Goal: Navigation & Orientation: Find specific page/section

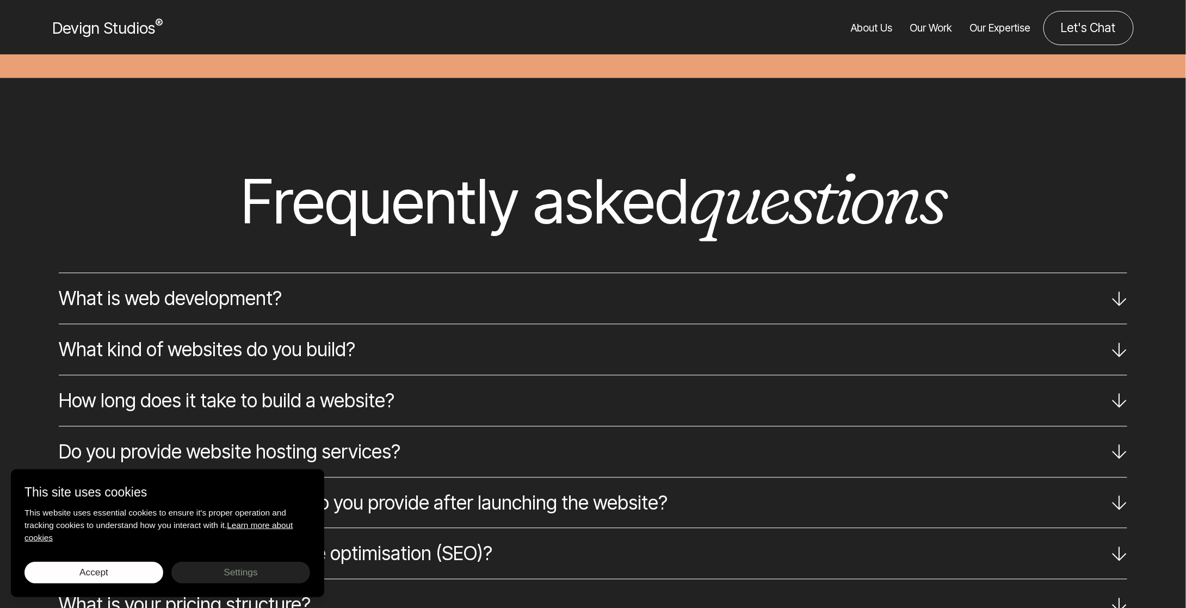
scroll to position [6468, 0]
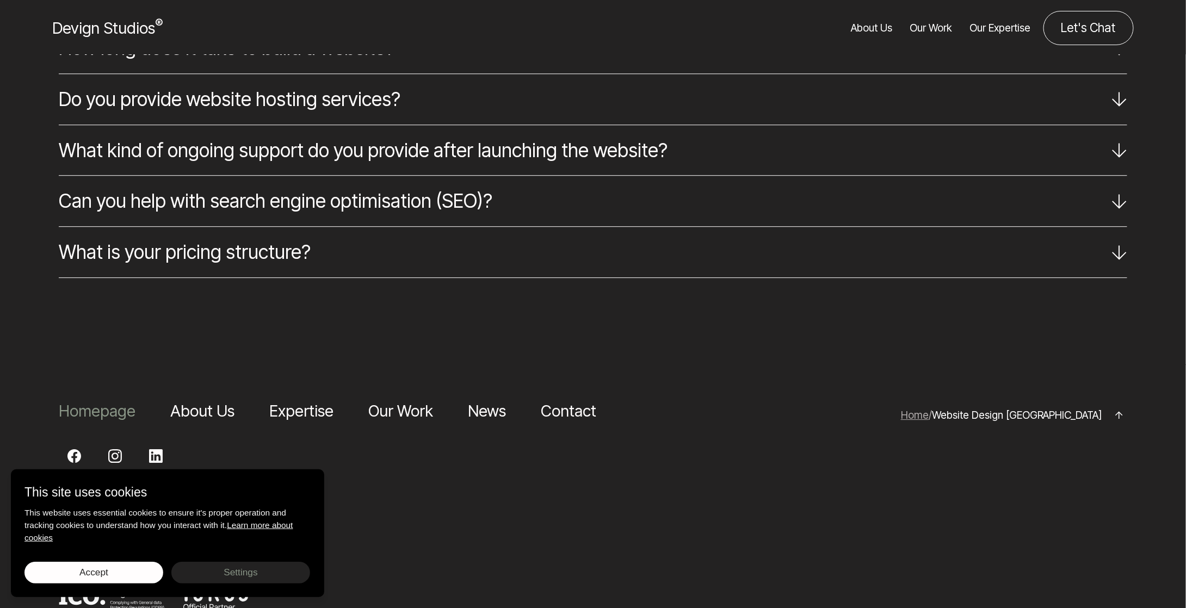
click at [112, 401] on link "Homepage" at bounding box center [97, 410] width 77 height 19
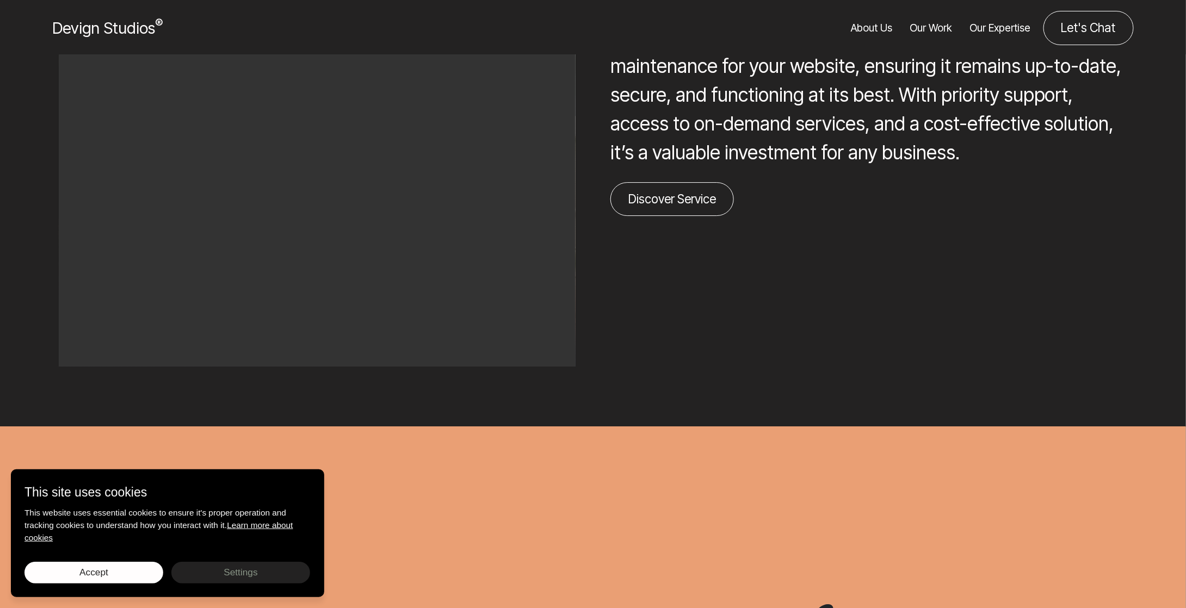
scroll to position [2691, 0]
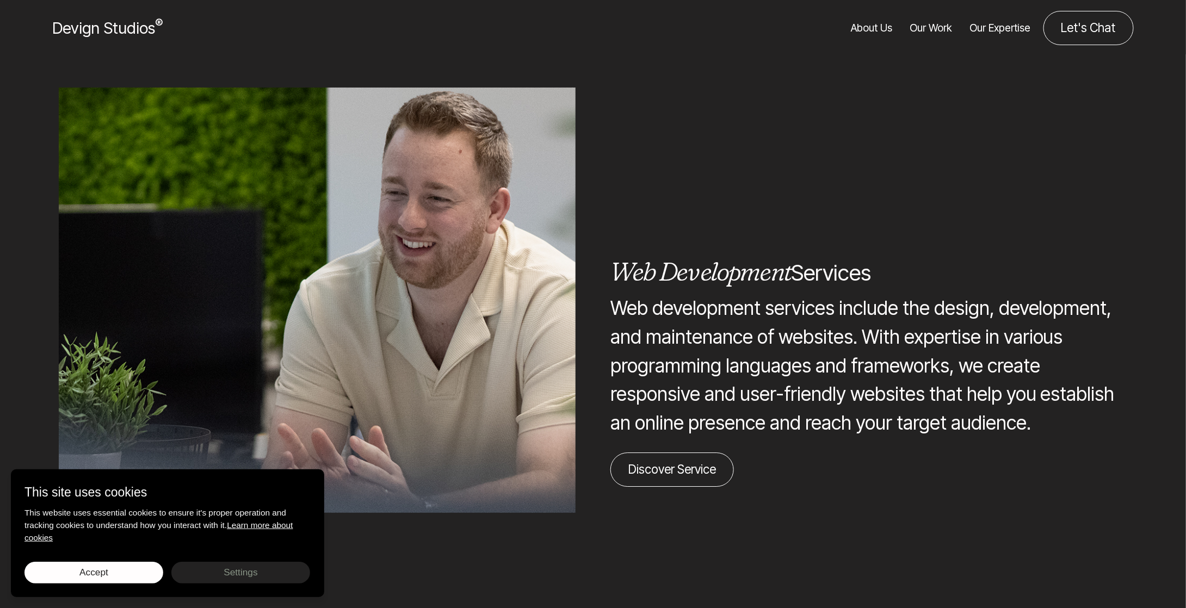
click at [941, 34] on link "Our Work" at bounding box center [931, 28] width 42 height 34
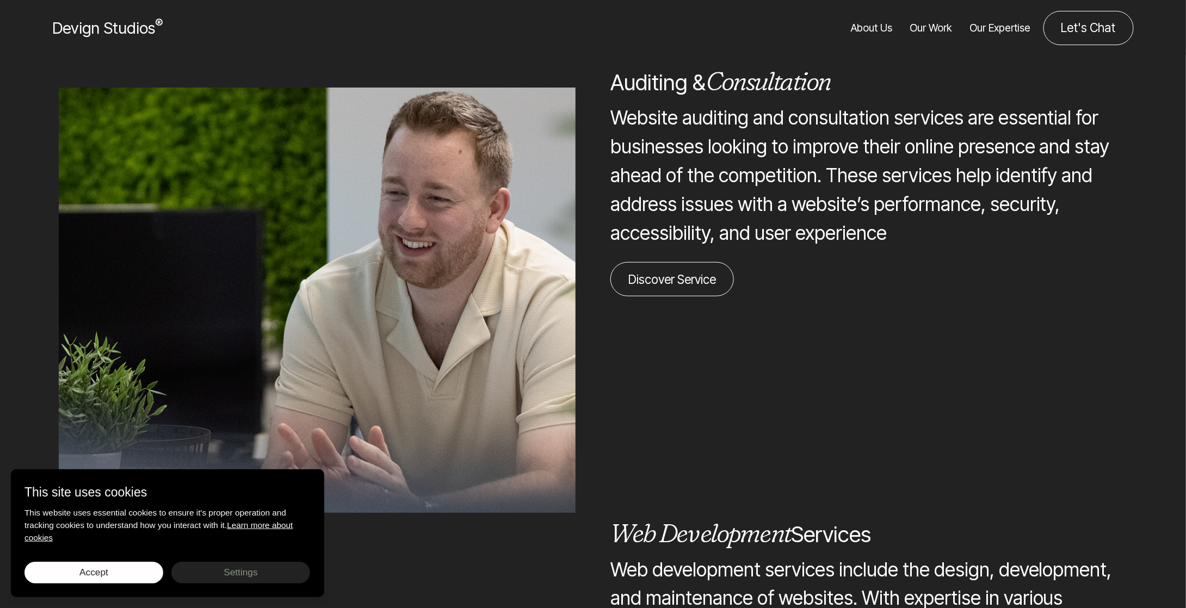
scroll to position [1984, 0]
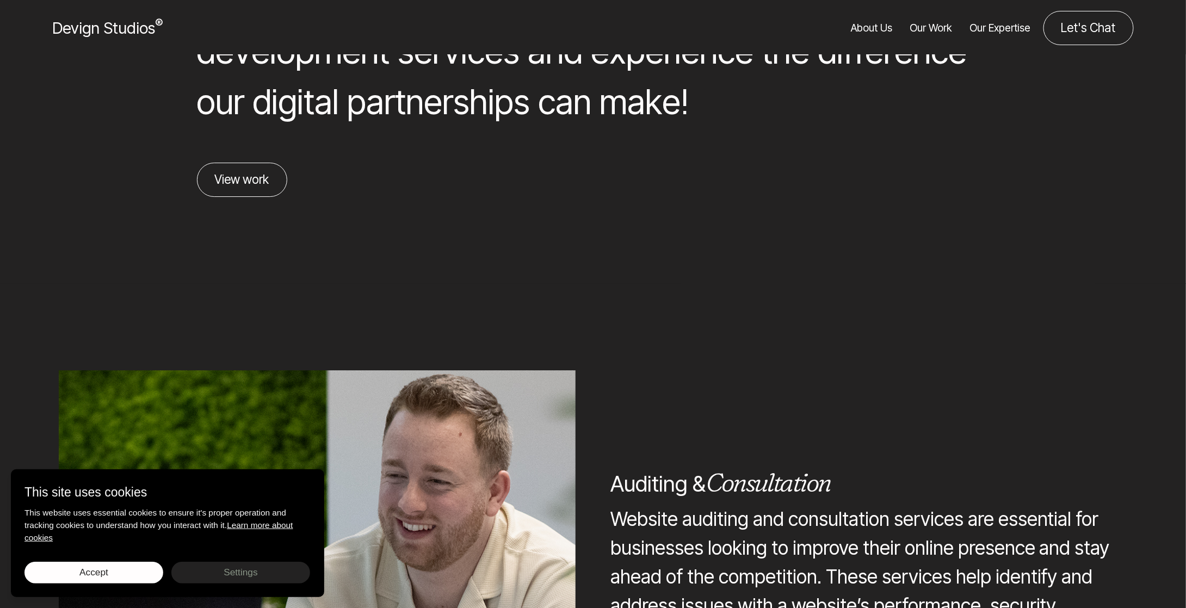
click at [932, 28] on link "Our Work" at bounding box center [931, 28] width 42 height 34
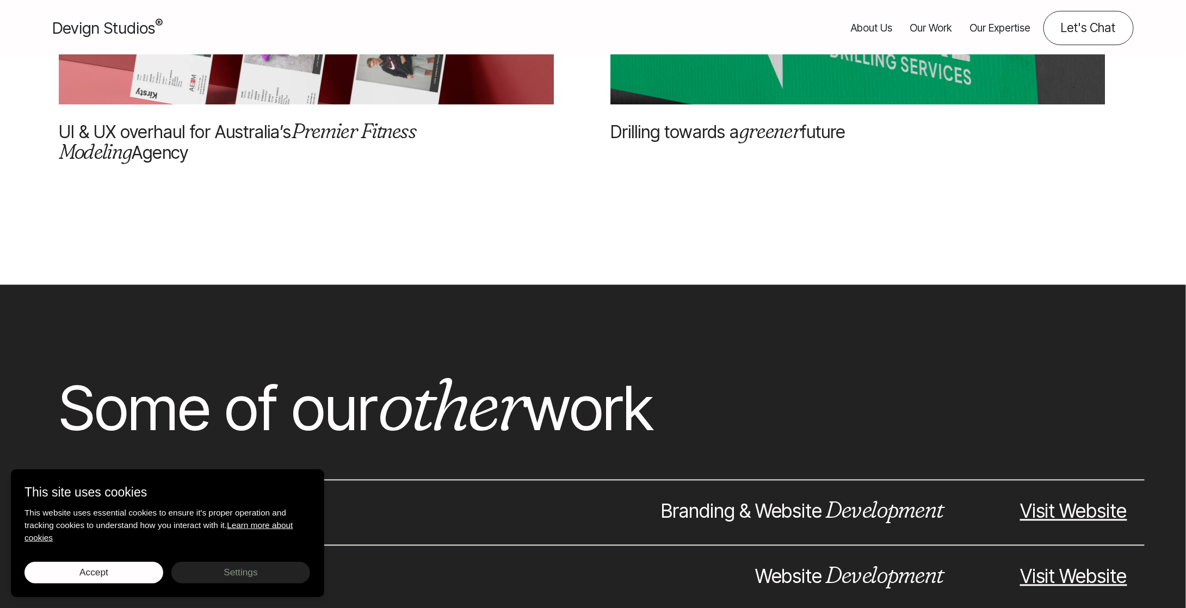
scroll to position [2611, 0]
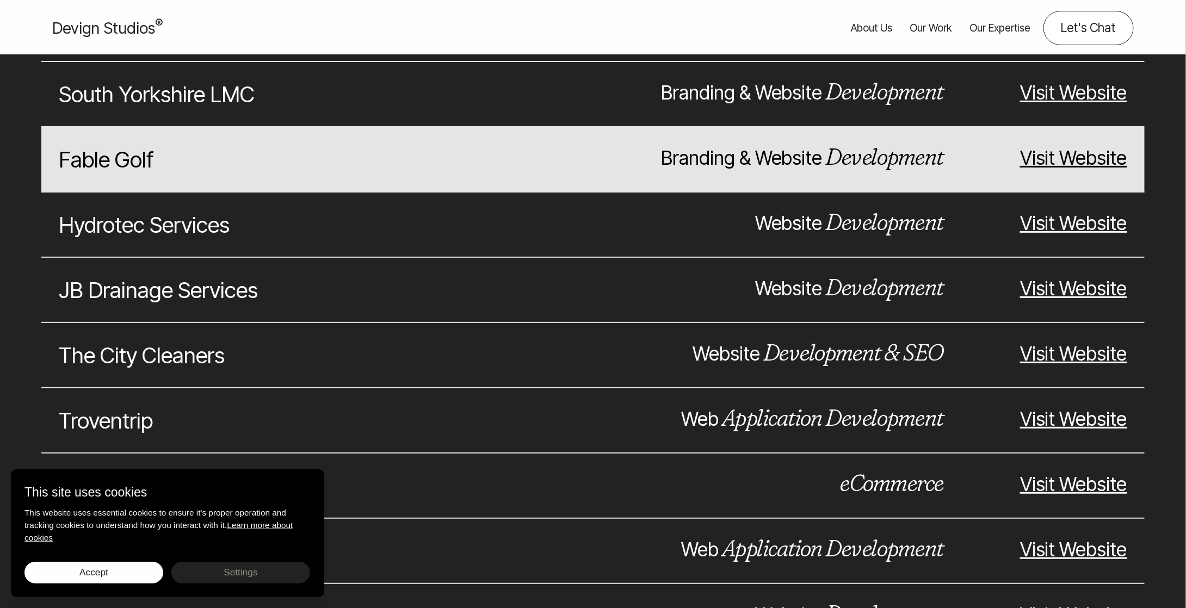
click at [689, 144] on p "Branding & Website Development" at bounding box center [730, 158] width 425 height 29
click at [749, 144] on p "Branding & Website Development" at bounding box center [730, 158] width 425 height 29
drag, startPoint x: 817, startPoint y: 138, endPoint x: 886, endPoint y: 141, distance: 69.2
click at [819, 144] on p "Branding & Website Development" at bounding box center [730, 158] width 425 height 29
click at [888, 143] on em "Development" at bounding box center [884, 157] width 118 height 28
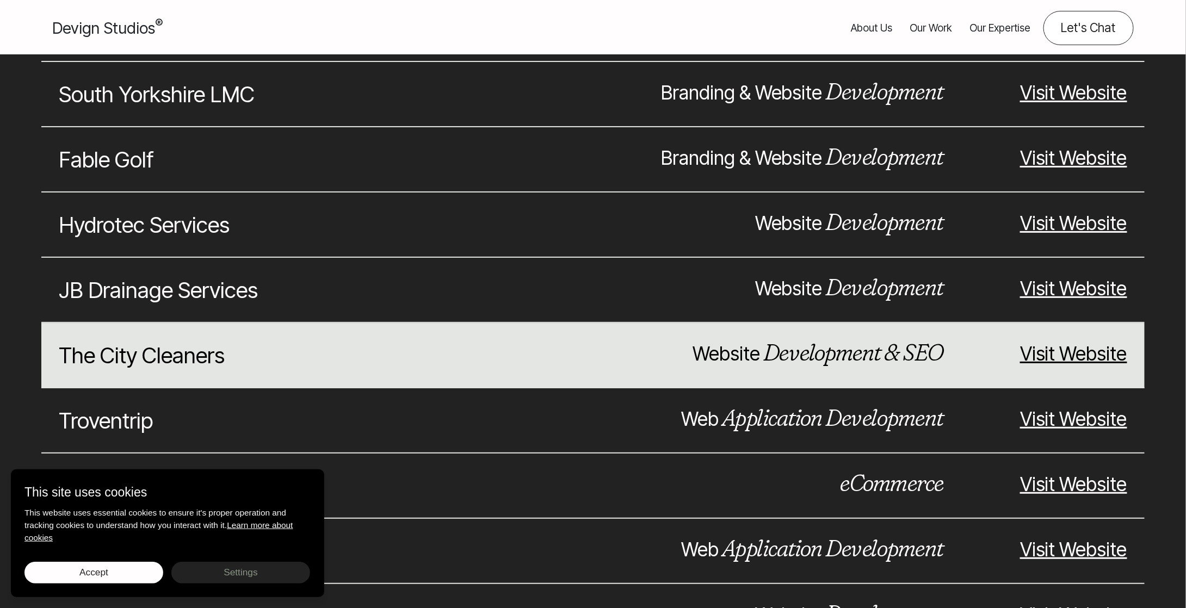
scroll to position [2938, 0]
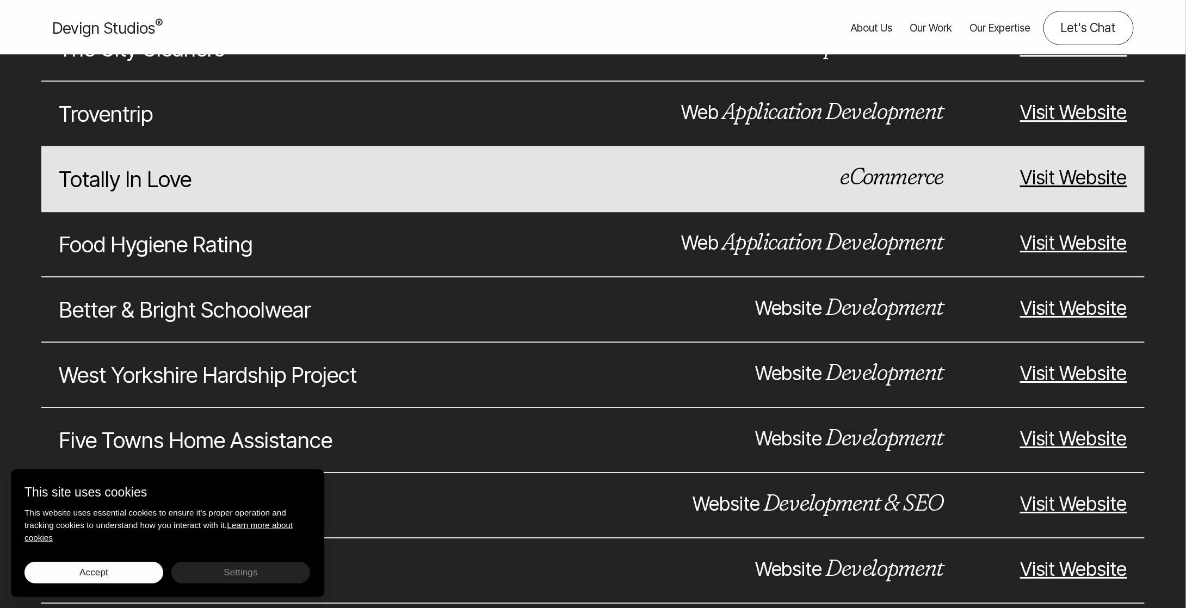
click at [896, 182] on div "Totally In Love eCommerce Visit Website" at bounding box center [592, 179] width 1103 height 65
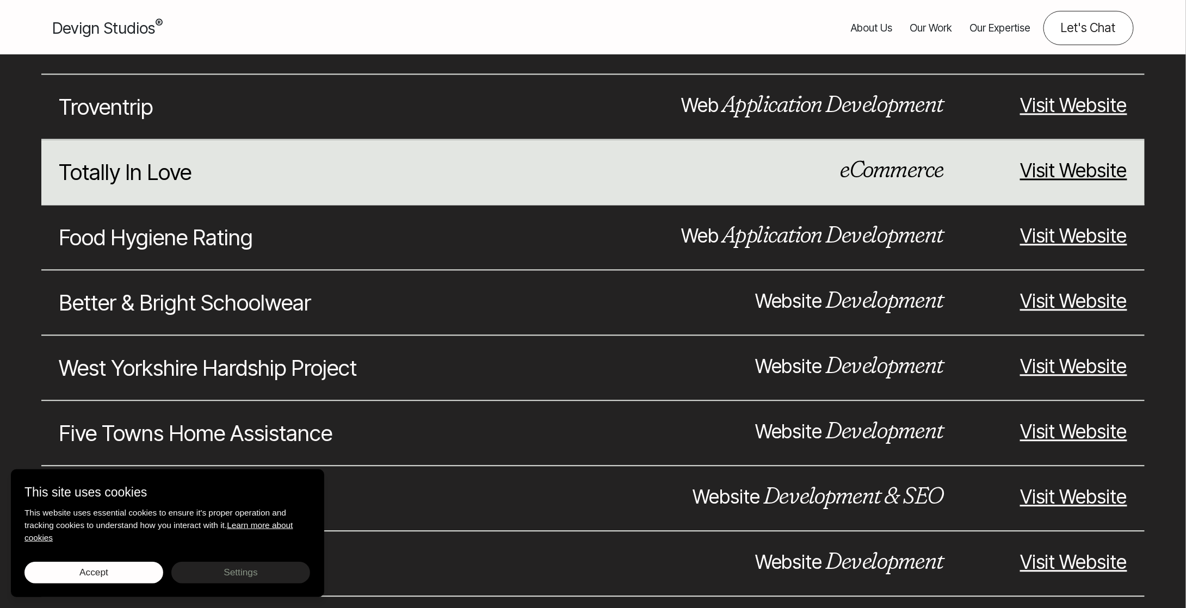
click at [897, 156] on em "eCommerce" at bounding box center [891, 170] width 103 height 28
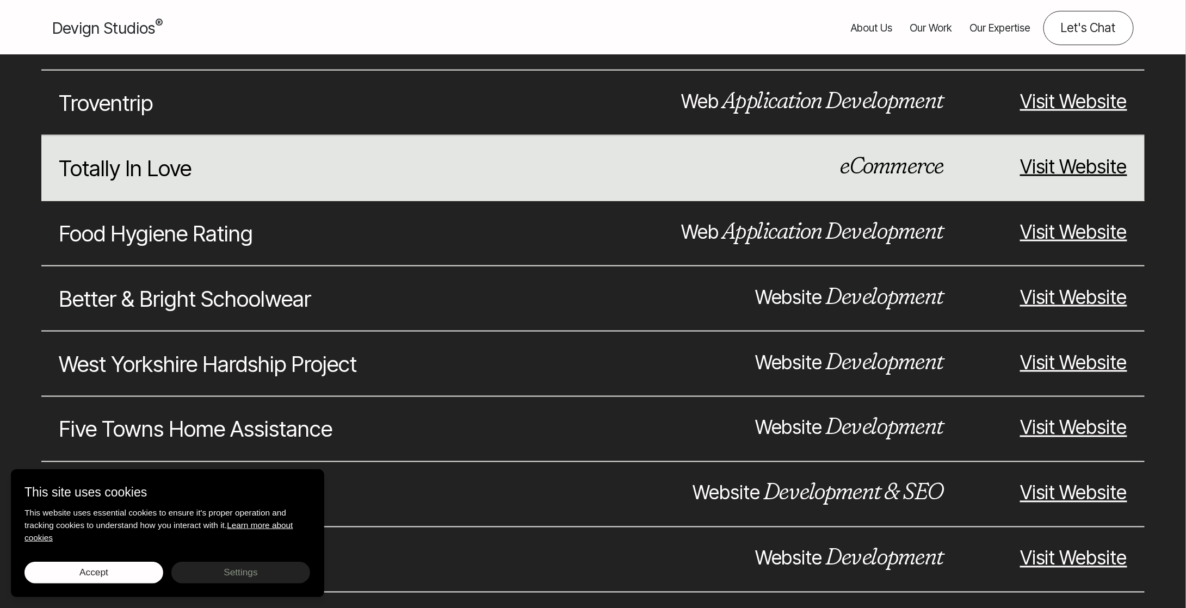
click at [860, 154] on em "eCommerce" at bounding box center [891, 165] width 103 height 28
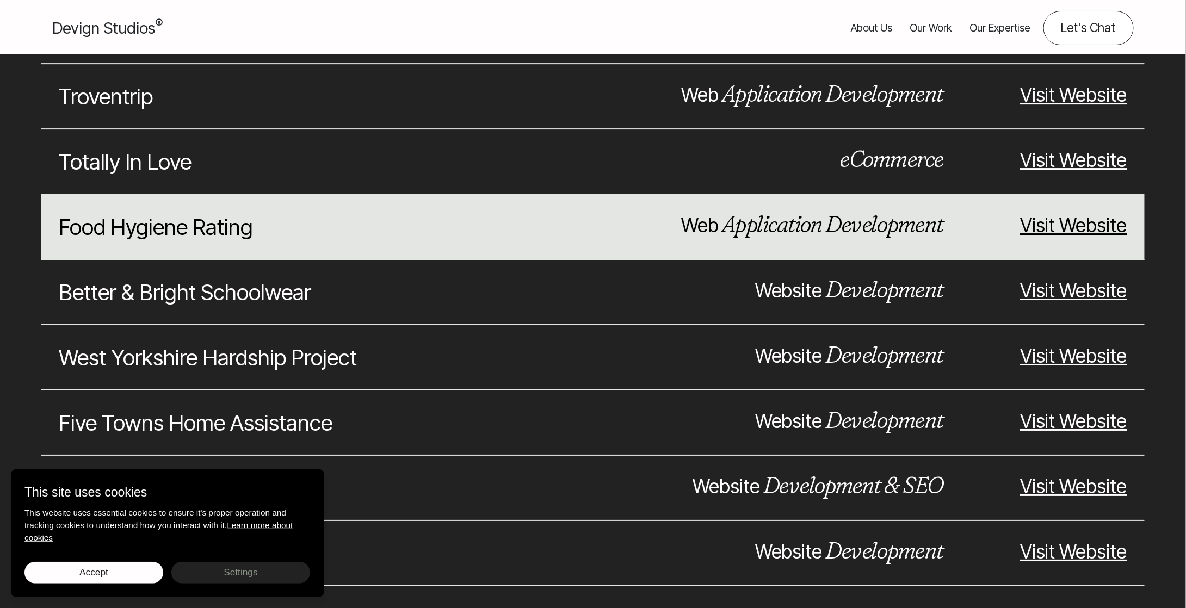
click at [451, 211] on h3 "Food Hygiene Rating" at bounding box center [271, 227] width 425 height 33
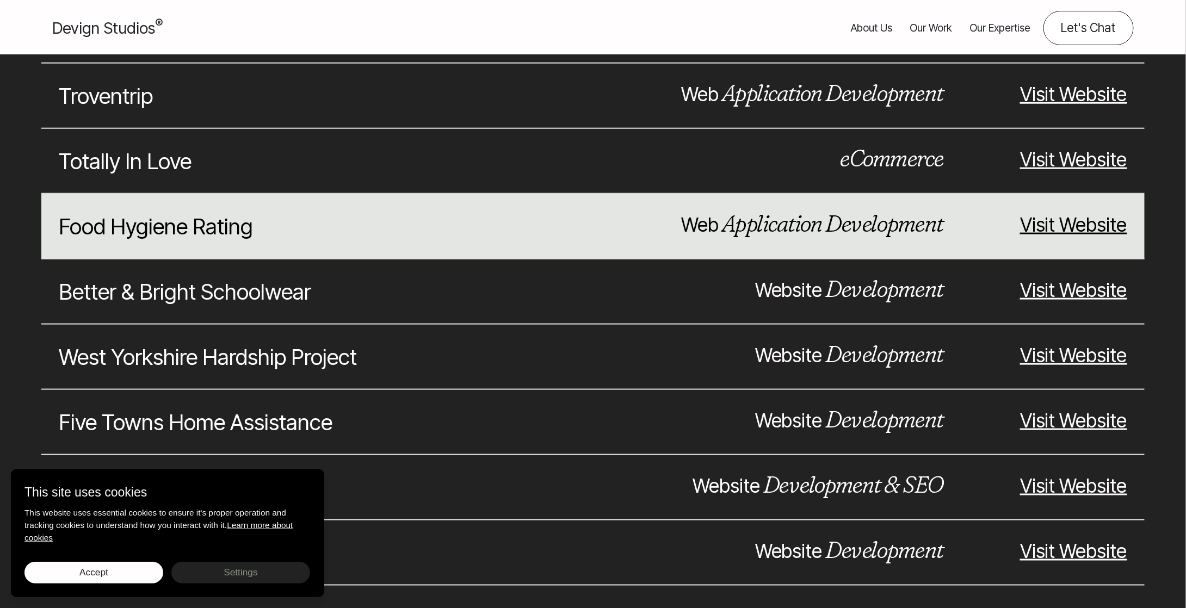
click at [454, 211] on h3 "Food Hygiene Rating" at bounding box center [271, 227] width 425 height 33
drag, startPoint x: 454, startPoint y: 203, endPoint x: 691, endPoint y: 200, distance: 237.2
click at [455, 210] on h3 "Food Hygiene Rating" at bounding box center [271, 226] width 425 height 33
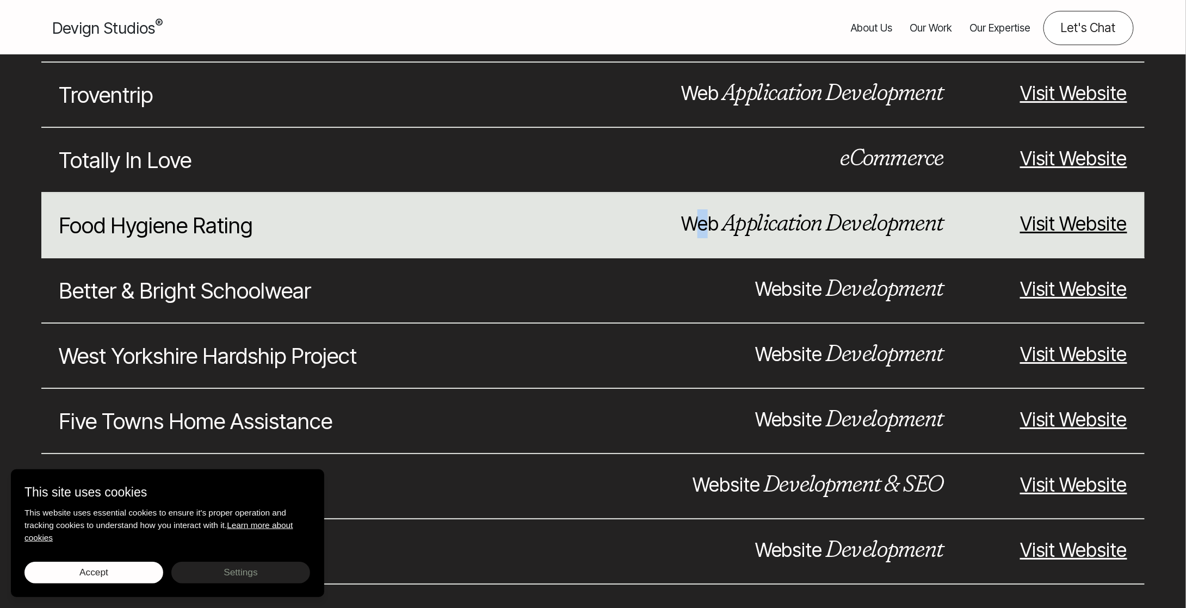
drag, startPoint x: 691, startPoint y: 200, endPoint x: 722, endPoint y: 205, distance: 30.9
click at [708, 209] on p "Web Application Development" at bounding box center [730, 223] width 425 height 29
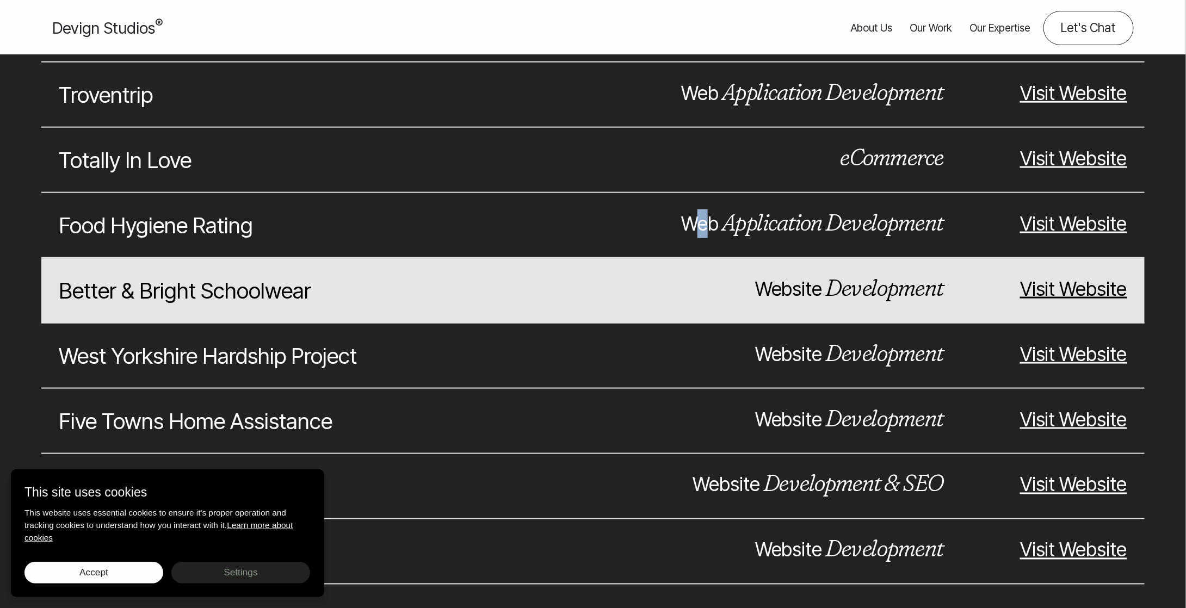
scroll to position [3210, 0]
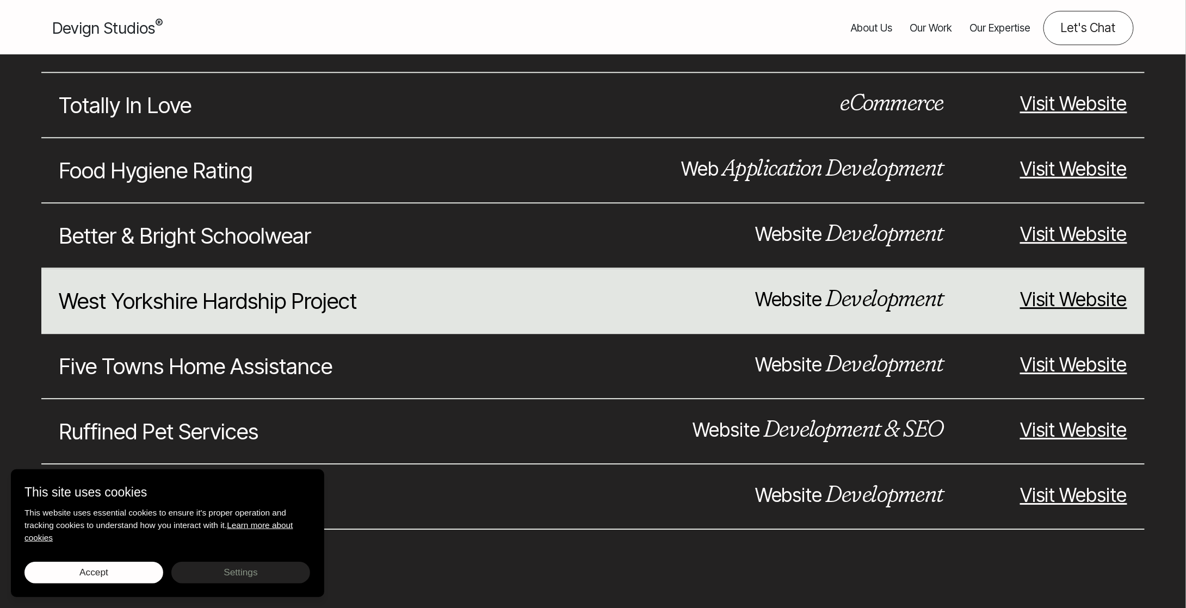
click at [829, 274] on div "Desmond Merrion Branding & Website Development Visit Website The SME Partners W…" at bounding box center [592, 40] width 1103 height 980
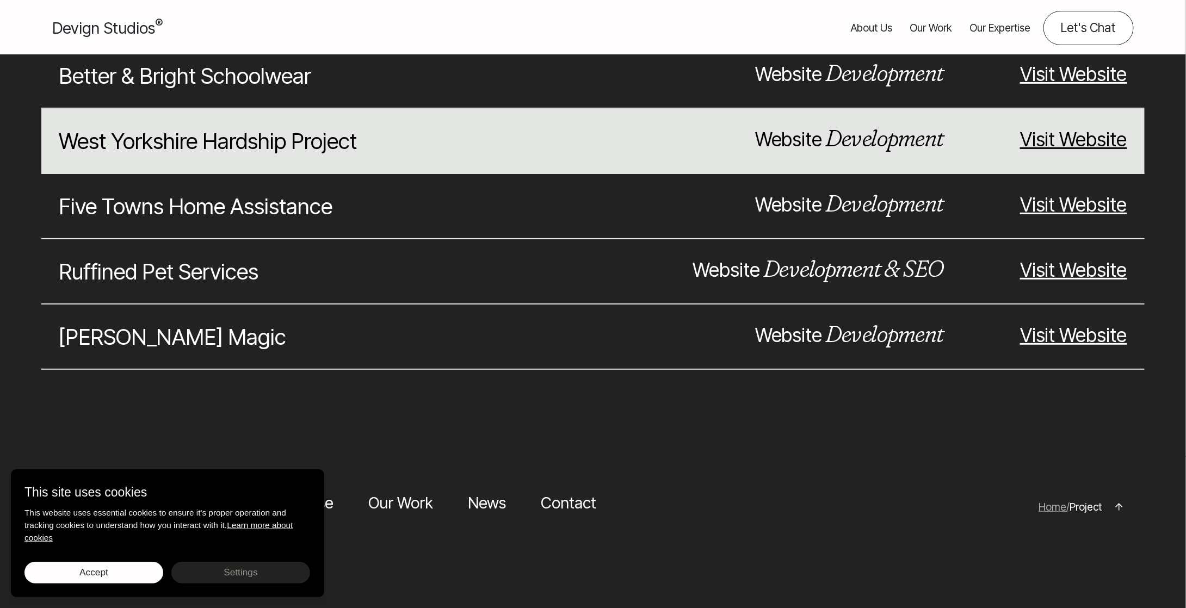
click at [829, 274] on div "Ruffined Pet Services Website Development & SEO Visit Website" at bounding box center [592, 271] width 1103 height 65
